Goal: Task Accomplishment & Management: Manage account settings

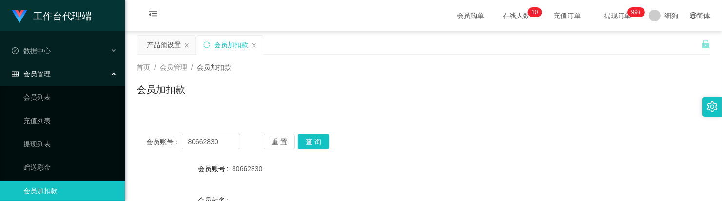
scroll to position [61, 0]
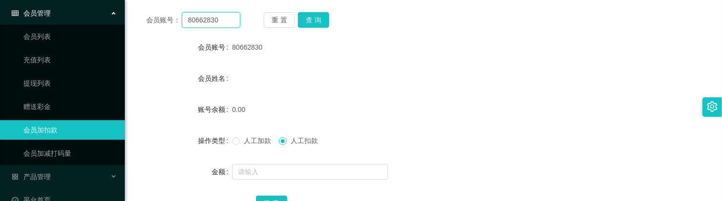
drag, startPoint x: 226, startPoint y: 21, endPoint x: 182, endPoint y: 14, distance: 44.5
click at [182, 14] on input "80662830" at bounding box center [211, 20] width 58 height 16
paste input "yhsyhsyhs"
click at [313, 25] on button "查 询" at bounding box center [313, 20] width 31 height 16
drag, startPoint x: 228, startPoint y: 23, endPoint x: 136, endPoint y: 29, distance: 91.4
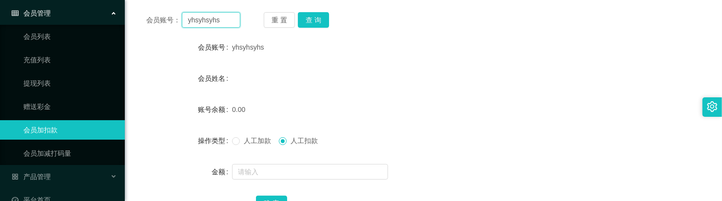
click at [50, 15] on section "工作台代理端 数据中心 会员管理 会员列表 充值列表 提现列表 赠送彩金 会员加扣款 会员加减打码量 产品管理 开奖记录 注单管理 产品列表 即时注单 产品预…" at bounding box center [361, 161] width 722 height 566
paste input "Matchalattae"
type input "Matchalattae"
drag, startPoint x: 309, startPoint y: 25, endPoint x: 306, endPoint y: 47, distance: 22.6
click at [309, 25] on button "查 询" at bounding box center [313, 20] width 31 height 16
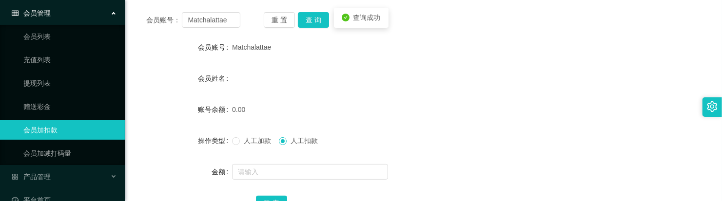
drag, startPoint x: 257, startPoint y: 147, endPoint x: 259, endPoint y: 138, distance: 9.0
click at [257, 146] on div "人工加款 人工扣款" at bounding box center [399, 140] width 335 height 19
drag, startPoint x: 259, startPoint y: 138, endPoint x: 265, endPoint y: 155, distance: 17.4
click at [259, 138] on span "人工加款" at bounding box center [257, 141] width 35 height 8
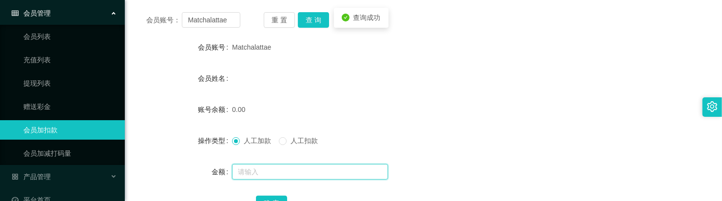
click at [259, 171] on input "text" at bounding box center [310, 172] width 156 height 16
click at [293, 173] on input "text" at bounding box center [310, 172] width 156 height 16
type input "300"
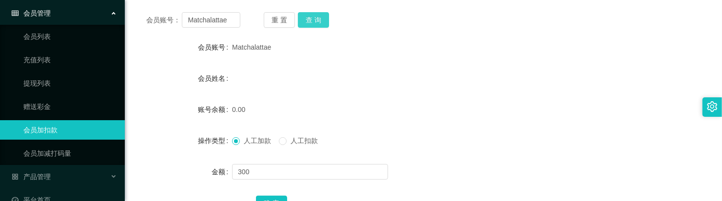
click at [310, 19] on button "查 询" at bounding box center [313, 20] width 31 height 16
click at [277, 198] on button "确 定" at bounding box center [271, 204] width 31 height 16
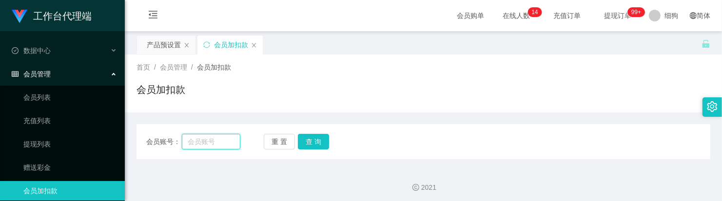
drag, startPoint x: 219, startPoint y: 137, endPoint x: 247, endPoint y: 139, distance: 27.9
click at [219, 137] on input "text" at bounding box center [211, 142] width 58 height 16
paste input "Matchalattae"
type input "Matchalattae"
click at [326, 145] on button "查 询" at bounding box center [313, 142] width 31 height 16
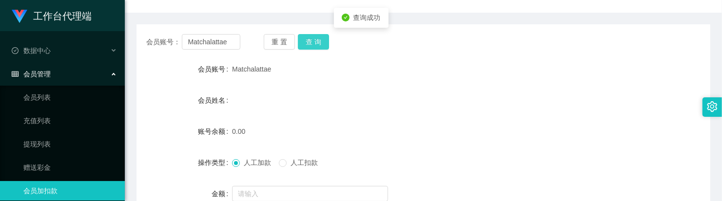
scroll to position [122, 0]
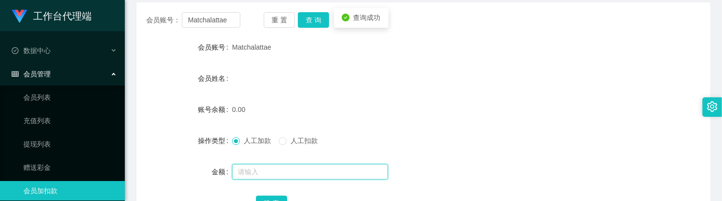
click at [282, 168] on input "text" at bounding box center [310, 172] width 156 height 16
type input "300"
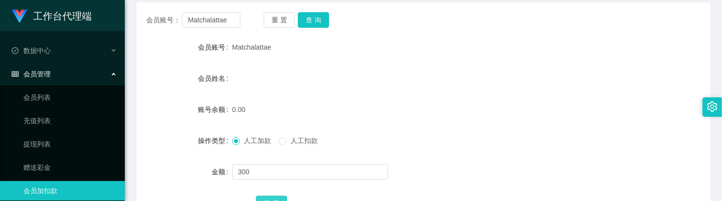
click at [271, 196] on button "确 定" at bounding box center [271, 204] width 31 height 16
drag, startPoint x: 232, startPoint y: 20, endPoint x: 181, endPoint y: 12, distance: 51.8
click at [167, 12] on div "会员账号： Matchalattae" at bounding box center [193, 20] width 94 height 16
paste input "Kenixthe"
type input "Kenixthee"
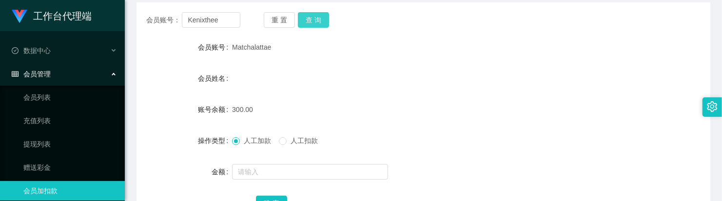
click at [307, 18] on button "查 询" at bounding box center [313, 20] width 31 height 16
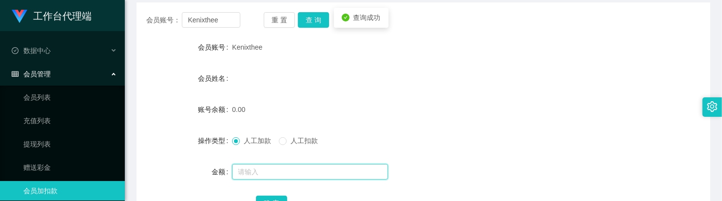
click at [266, 169] on input "text" at bounding box center [310, 172] width 156 height 16
type input "10000"
click at [303, 176] on input "10000" at bounding box center [310, 172] width 156 height 16
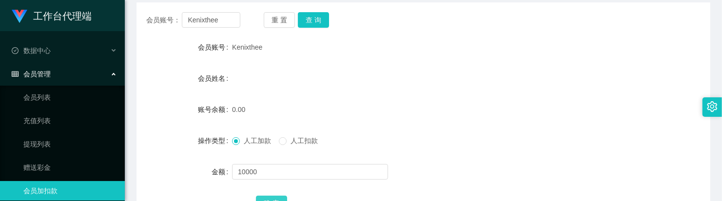
click at [280, 198] on button "确 定" at bounding box center [271, 204] width 31 height 16
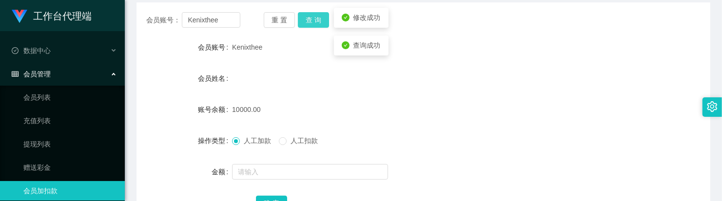
click at [305, 23] on button "查 询" at bounding box center [313, 20] width 31 height 16
click at [298, 78] on div "会员姓名" at bounding box center [423, 78] width 574 height 19
